Goal: Task Accomplishment & Management: Use online tool/utility

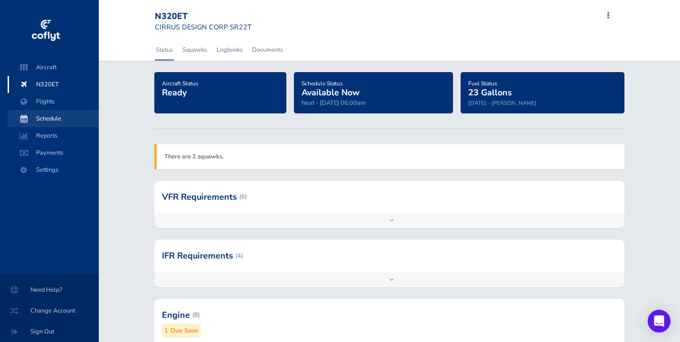
click at [40, 122] on span "Schedule" at bounding box center [53, 118] width 72 height 17
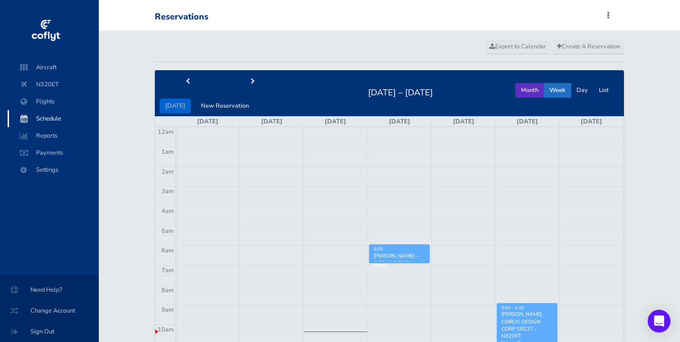
click at [526, 91] on button "Month" at bounding box center [529, 90] width 29 height 15
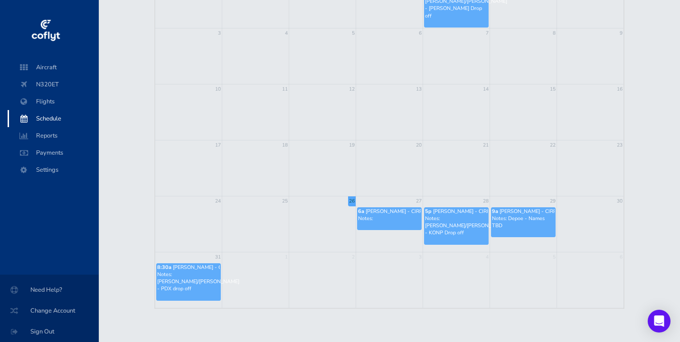
scroll to position [155, 0]
click at [41, 70] on span "Aircraft" at bounding box center [53, 67] width 72 height 17
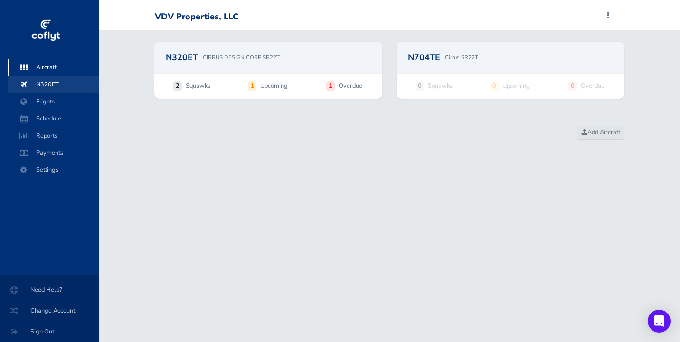
click at [46, 90] on span "N320ET" at bounding box center [53, 84] width 72 height 17
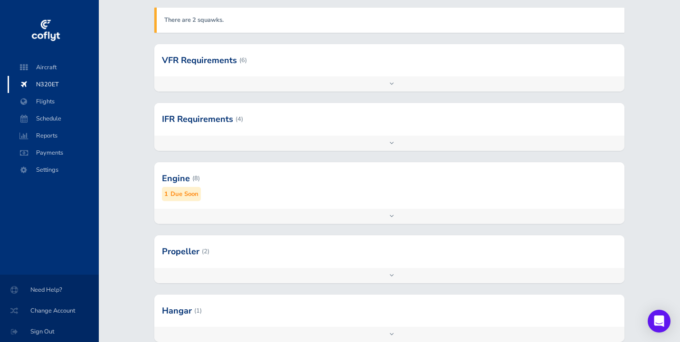
scroll to position [201, 0]
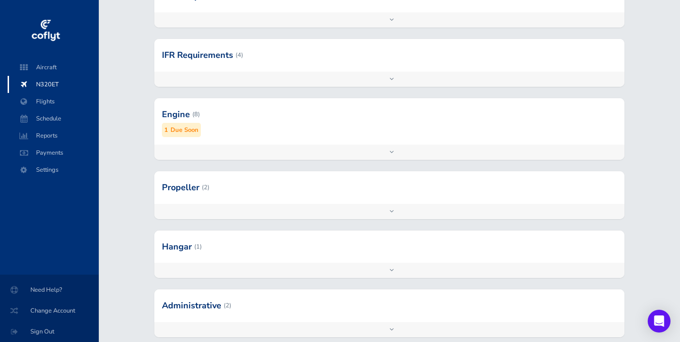
click at [379, 152] on div "Add inspection Edit" at bounding box center [389, 152] width 470 height 15
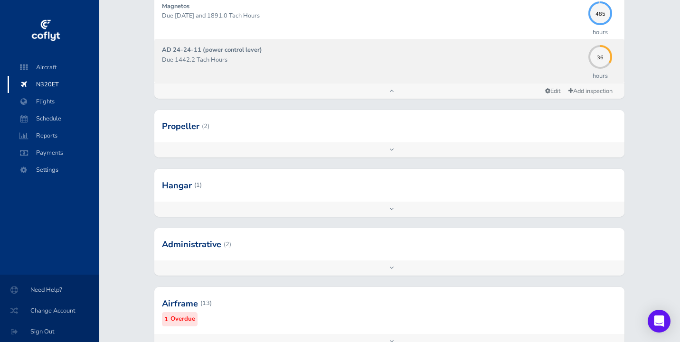
scroll to position [621, 0]
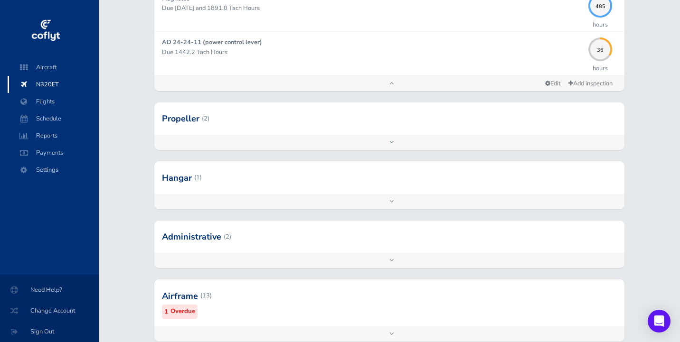
click at [390, 256] on div "Add inspection Edit" at bounding box center [389, 260] width 470 height 15
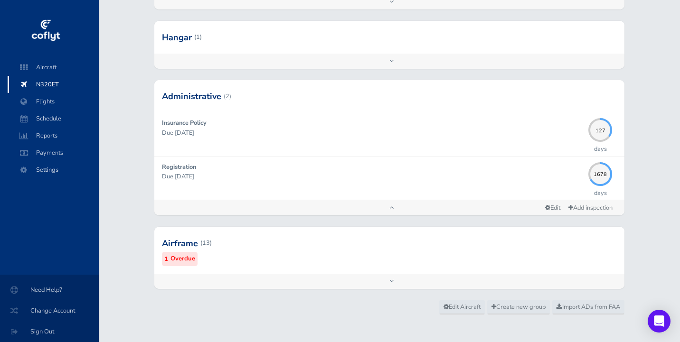
scroll to position [757, 0]
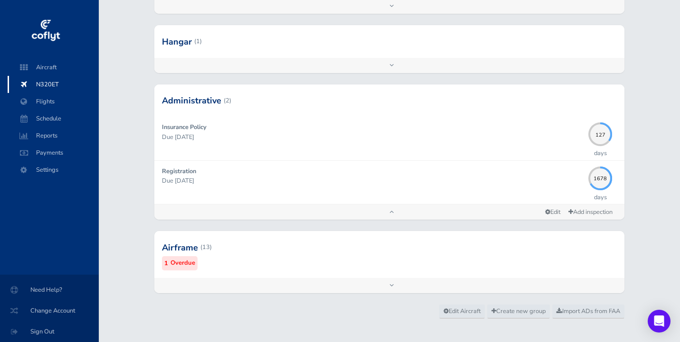
click at [391, 278] on div "Add inspection Edit" at bounding box center [389, 285] width 470 height 15
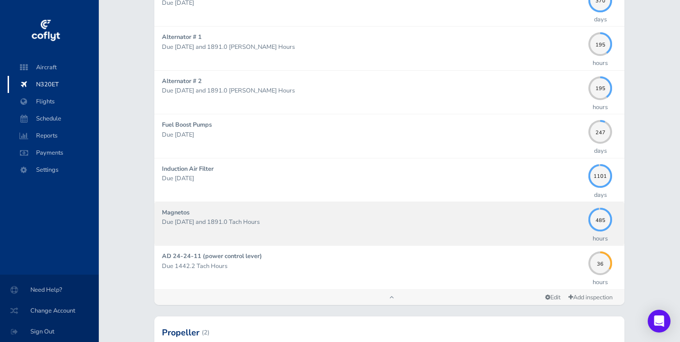
scroll to position [364, 0]
